Goal: Task Accomplishment & Management: Manage account settings

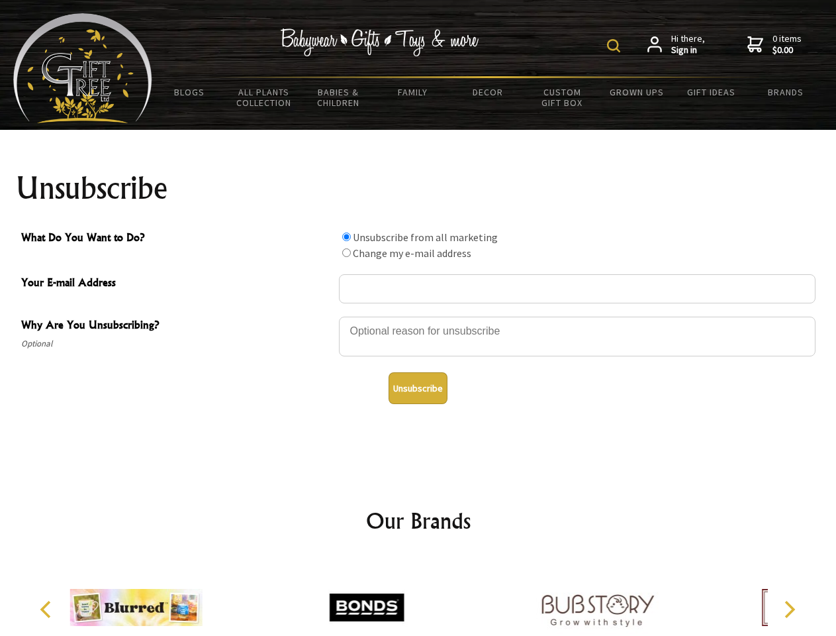
click at [616, 46] on img at bounding box center [613, 45] width 13 height 13
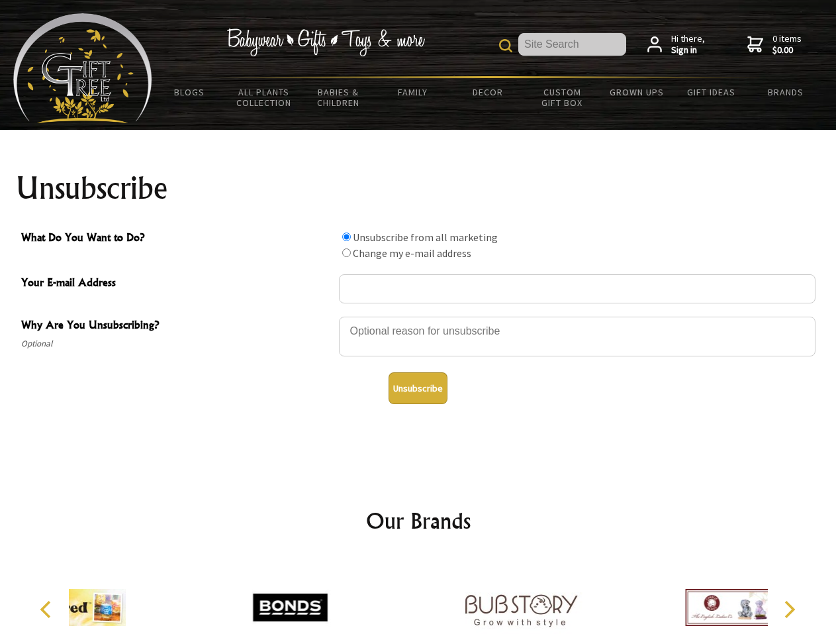
click at [418, 316] on div at bounding box center [577, 338] width 477 height 46
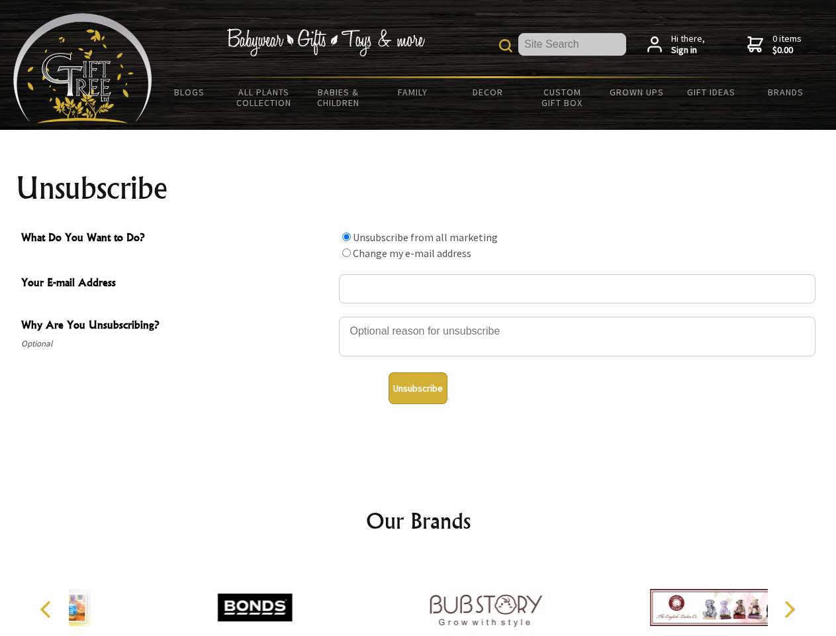
click at [346, 236] on input "What Do You Want to Do?" at bounding box center [346, 236] width 9 height 9
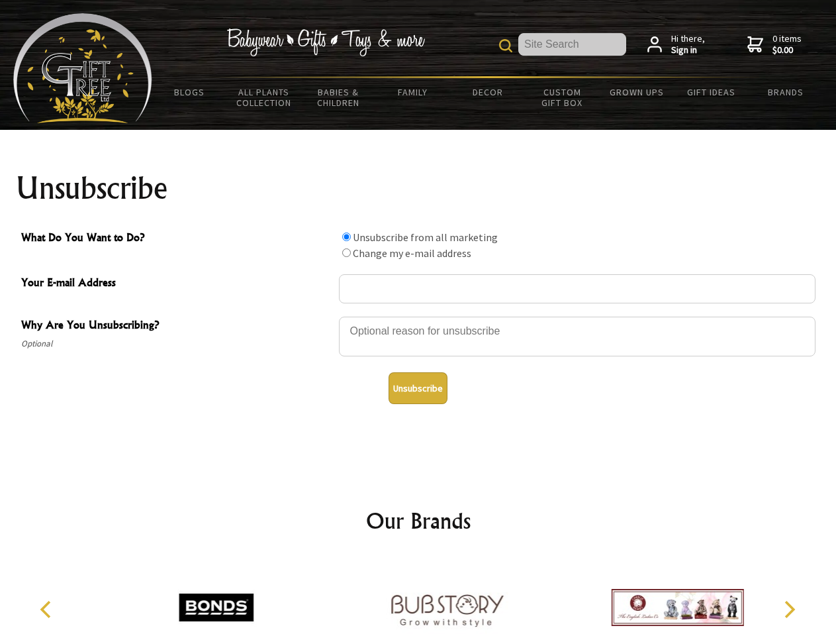
click at [346, 252] on input "What Do You Want to Do?" at bounding box center [346, 252] width 9 height 9
radio input "true"
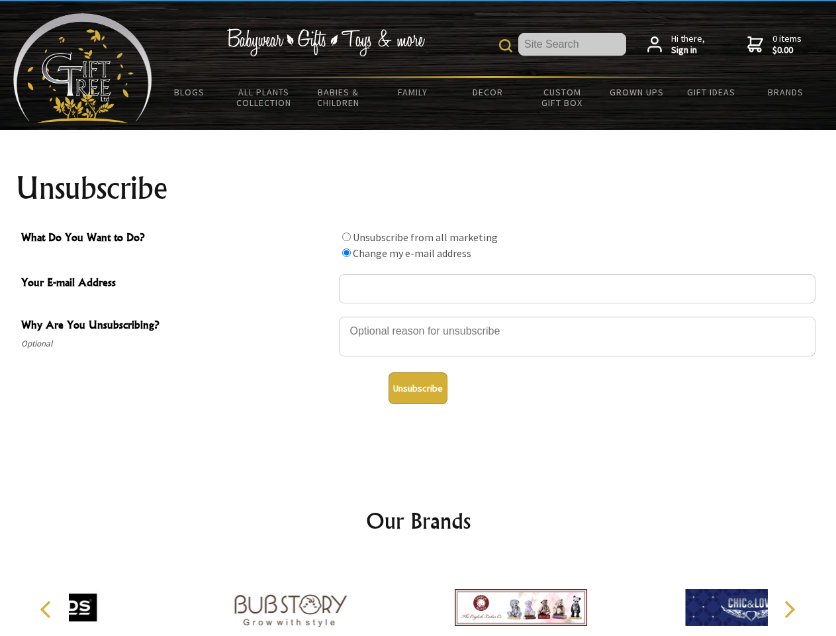
click at [418, 388] on button "Unsubscribe" at bounding box center [418, 388] width 59 height 32
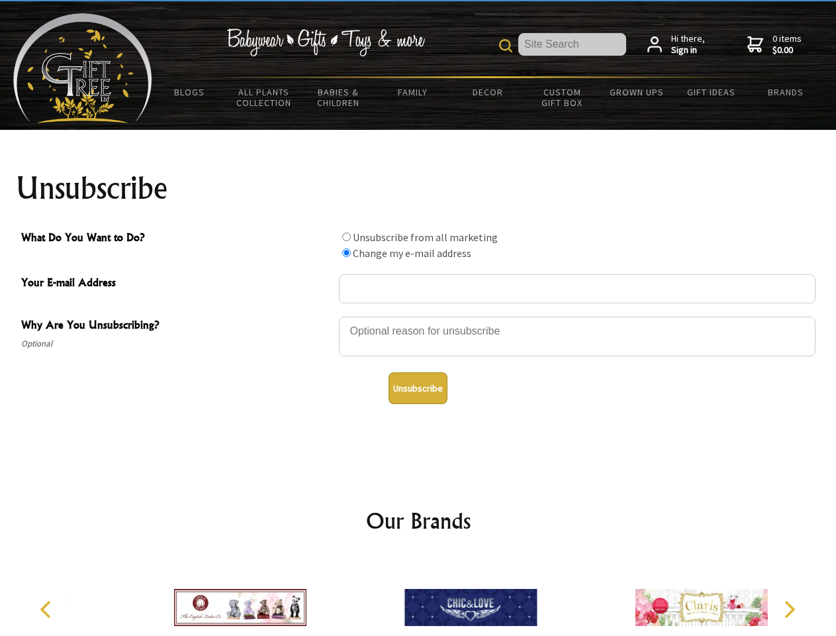
click at [48, 609] on icon "Previous" at bounding box center [46, 609] width 17 height 17
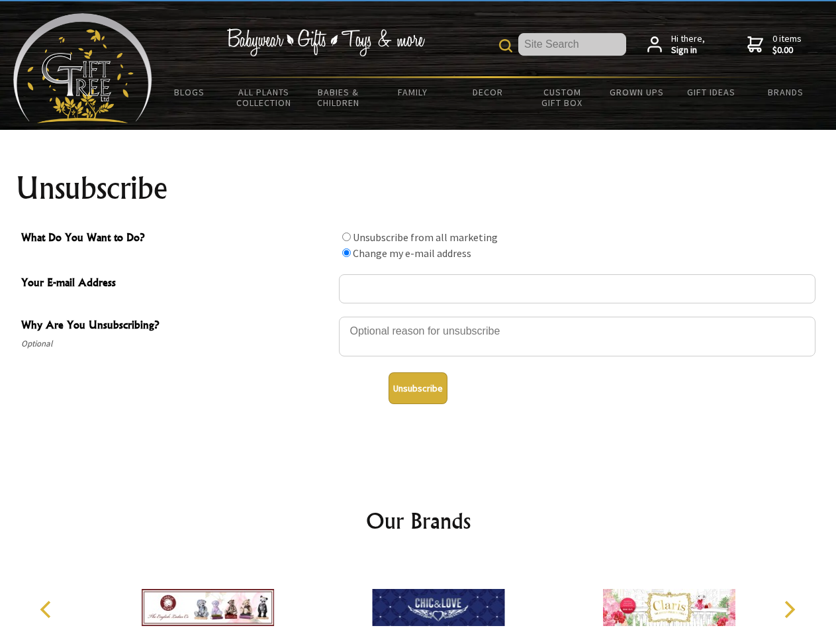
click at [789, 609] on icon "Next" at bounding box center [788, 609] width 17 height 17
